Goal: Task Accomplishment & Management: Use online tool/utility

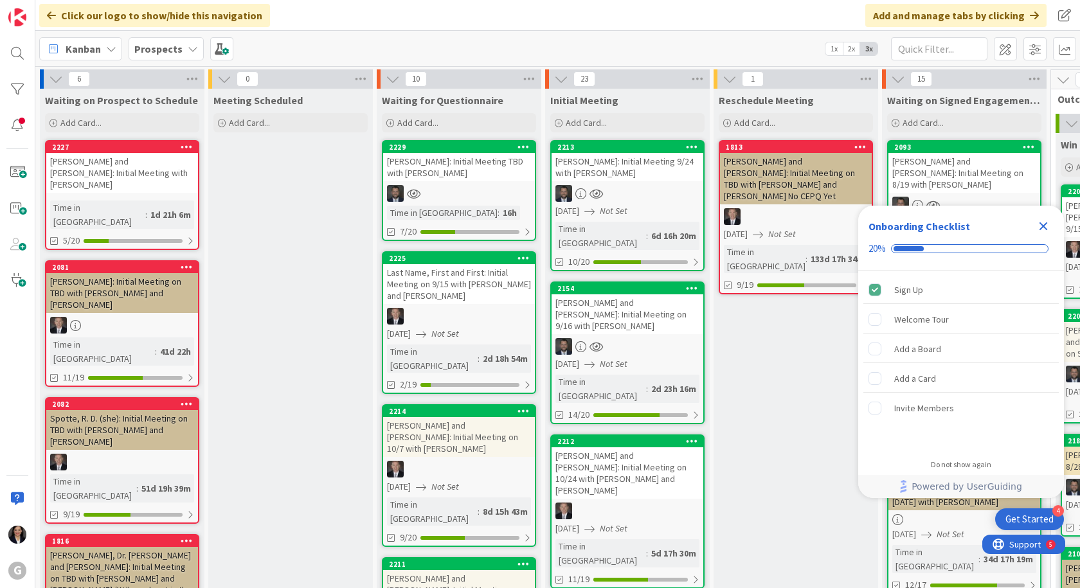
click at [1043, 226] on icon "Close Checklist" at bounding box center [1043, 226] width 8 height 8
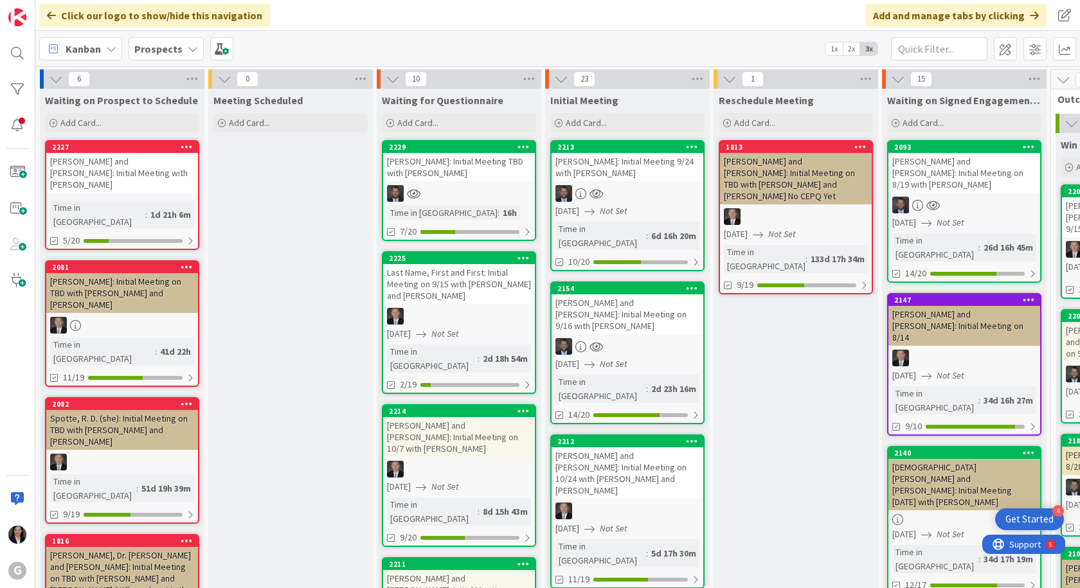
click at [94, 46] on span "Kanban" at bounding box center [83, 48] width 35 height 15
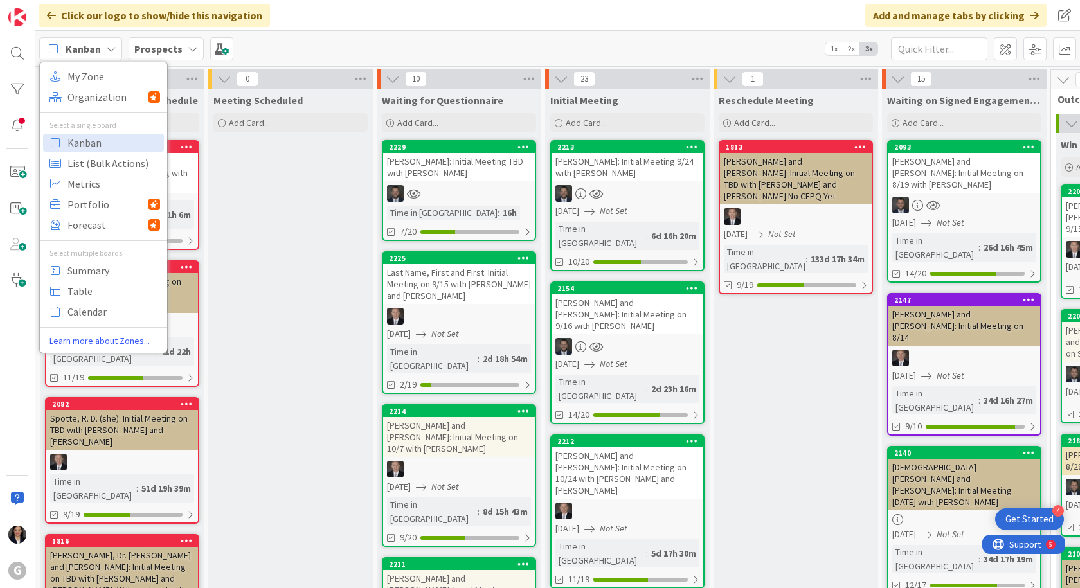
click at [177, 51] on b "Prospects" at bounding box center [158, 48] width 48 height 13
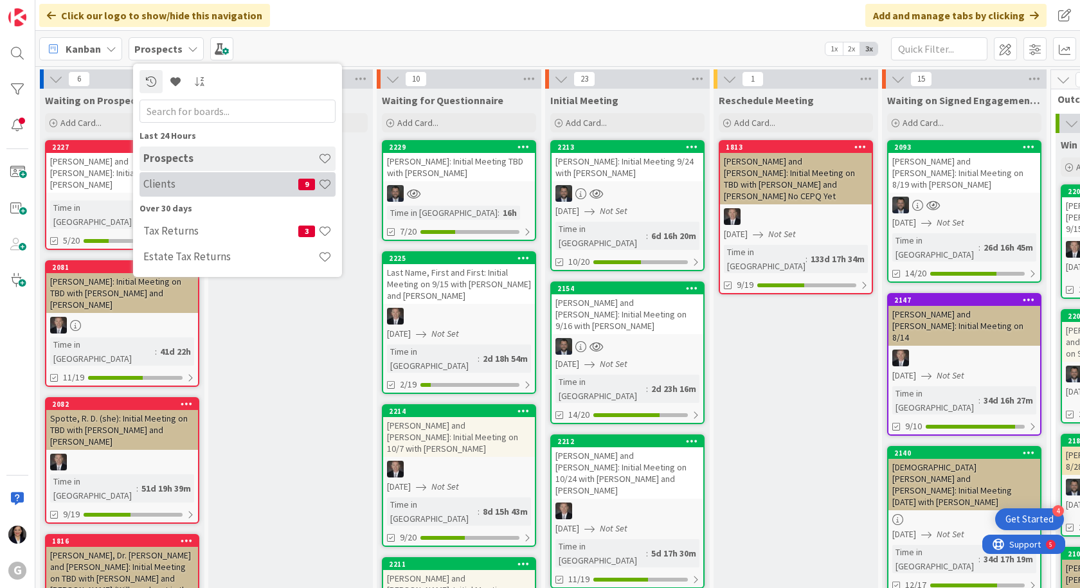
click at [184, 186] on h4 "Clients" at bounding box center [220, 183] width 155 height 13
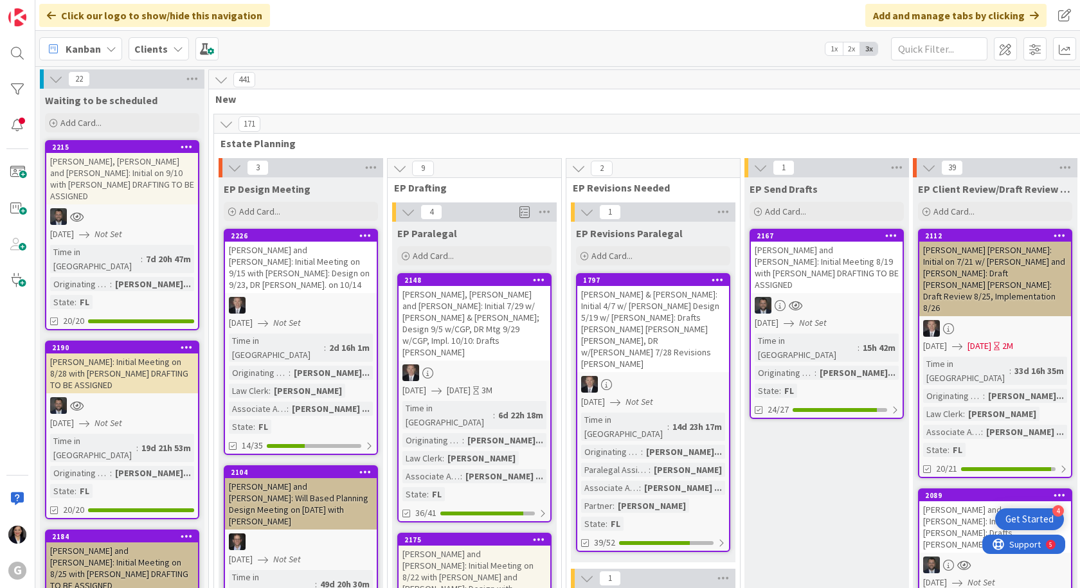
click at [87, 52] on span "Kanban" at bounding box center [83, 48] width 35 height 15
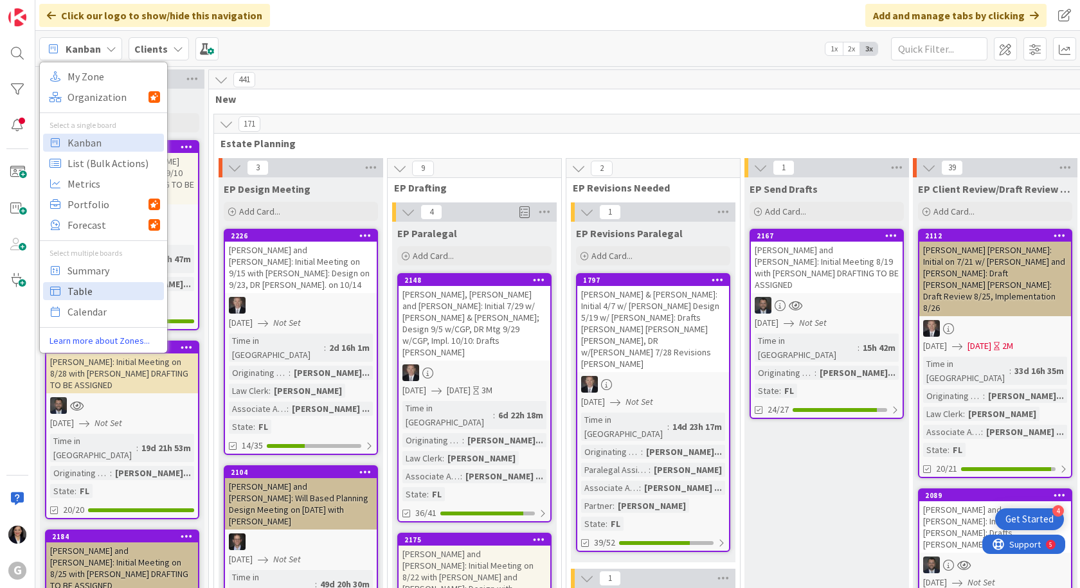
click at [84, 293] on span "Table" at bounding box center [113, 291] width 93 height 19
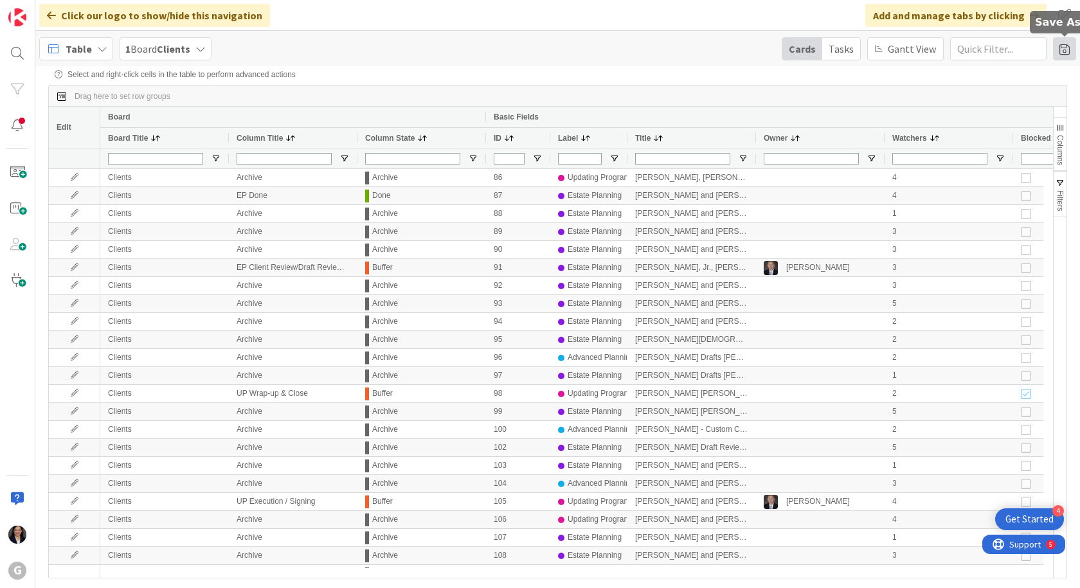
click at [1065, 53] on span at bounding box center [1064, 48] width 23 height 23
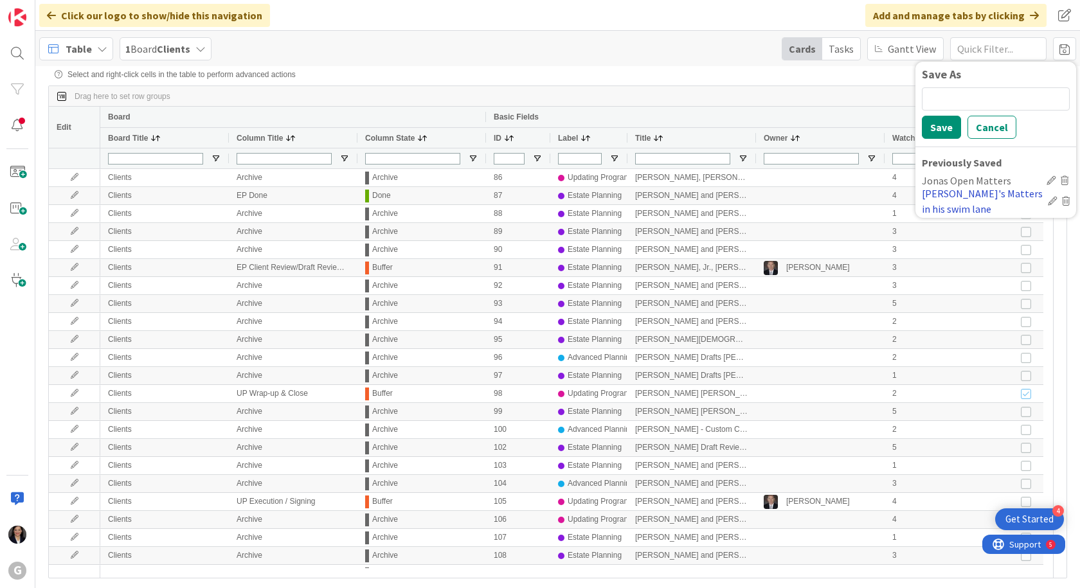
click at [975, 195] on div "Jonas's Matters in his swim lane" at bounding box center [982, 201] width 121 height 31
type input "Brad/Jonas"
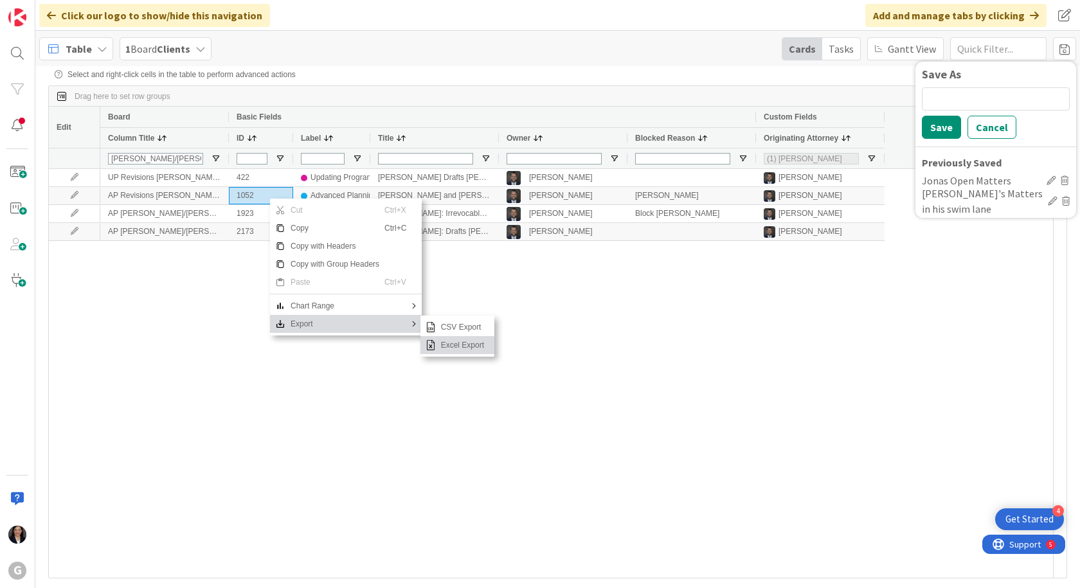
click at [449, 345] on span "Excel Export" at bounding box center [462, 345] width 53 height 18
